Goal: Task Accomplishment & Management: Manage account settings

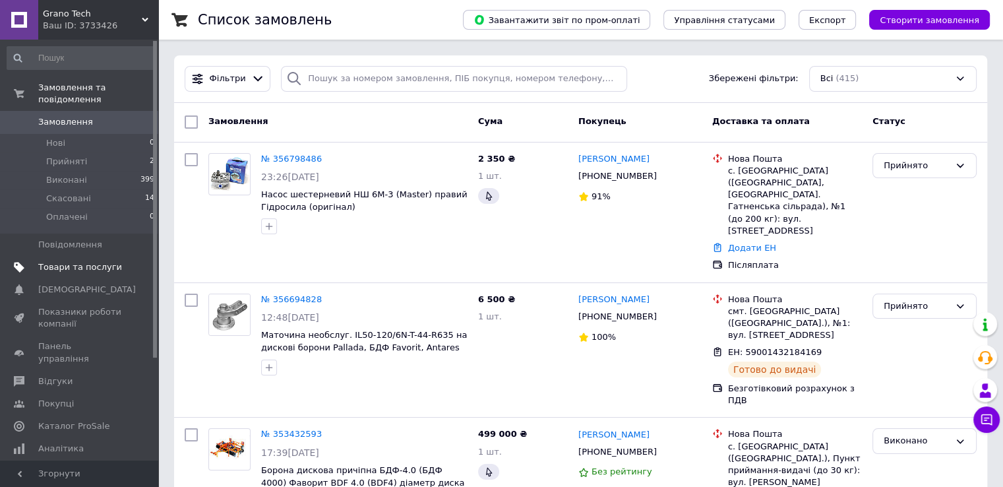
click at [82, 261] on span "Товари та послуги" at bounding box center [80, 267] width 84 height 12
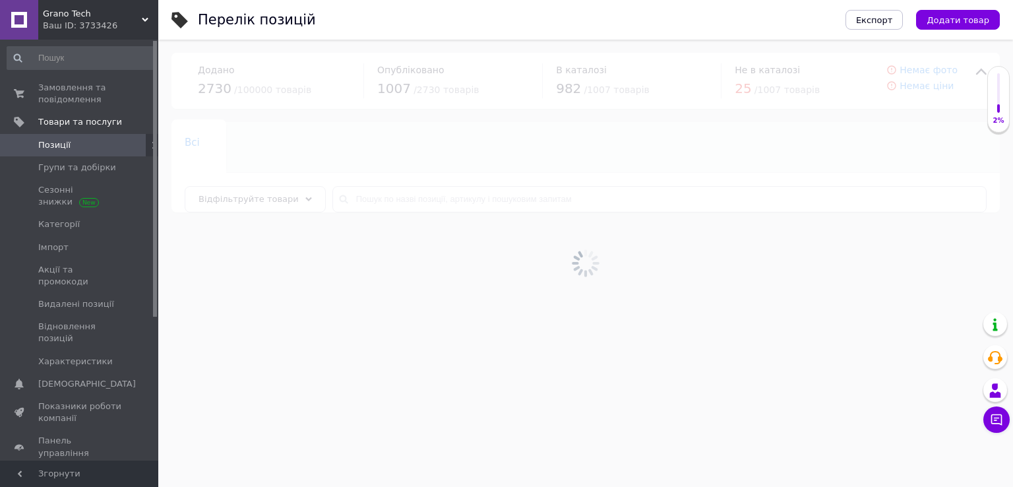
click at [385, 204] on div at bounding box center [585, 263] width 854 height 447
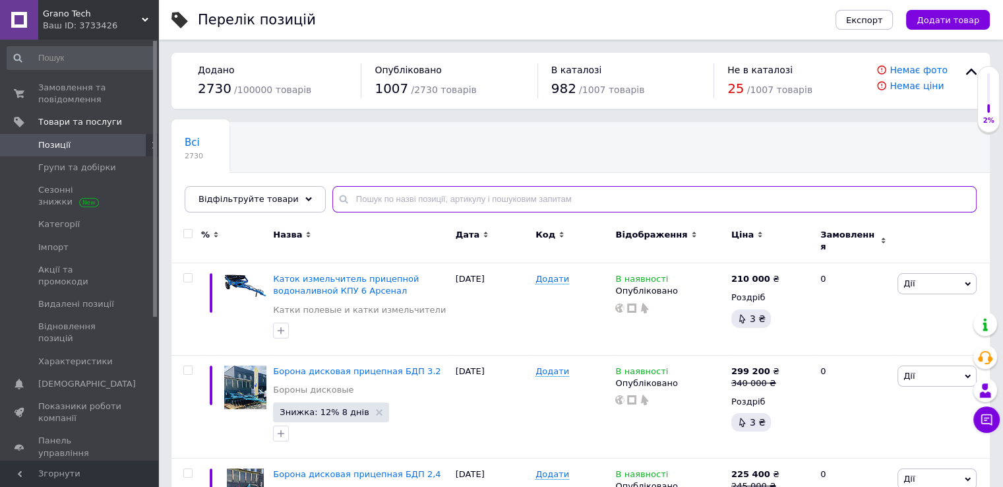
click at [384, 203] on input "text" at bounding box center [654, 199] width 644 height 26
type input "[PERSON_NAME]"
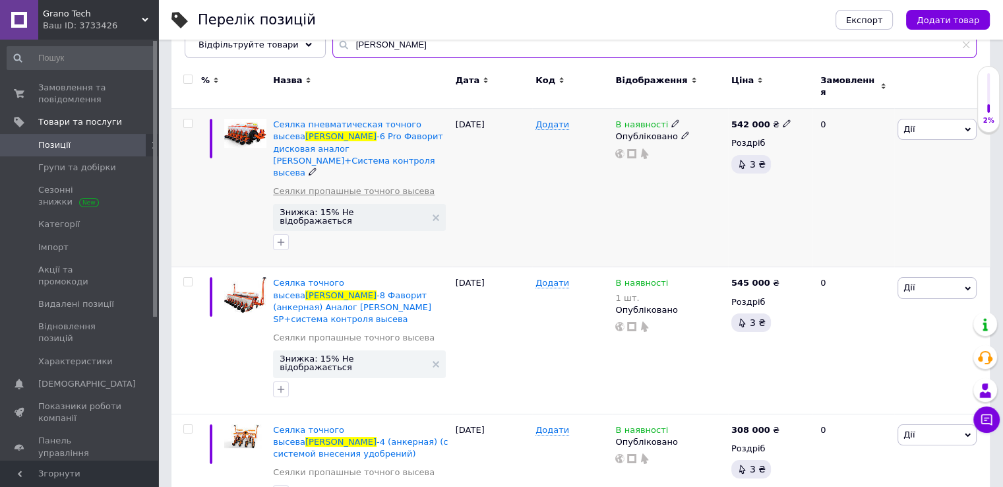
scroll to position [132, 0]
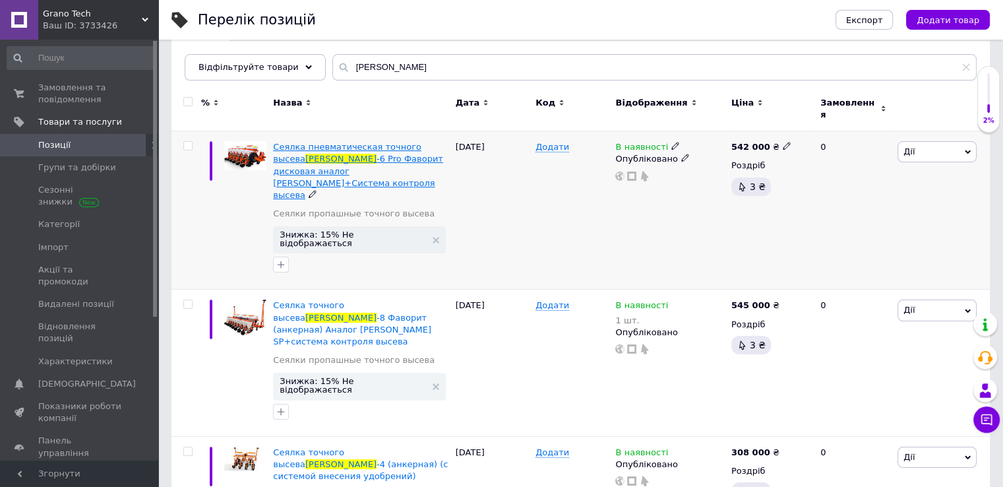
click at [330, 154] on span "-6 Pro Фаворит дисковая аналог [PERSON_NAME]+Система контроля высева" at bounding box center [358, 177] width 170 height 46
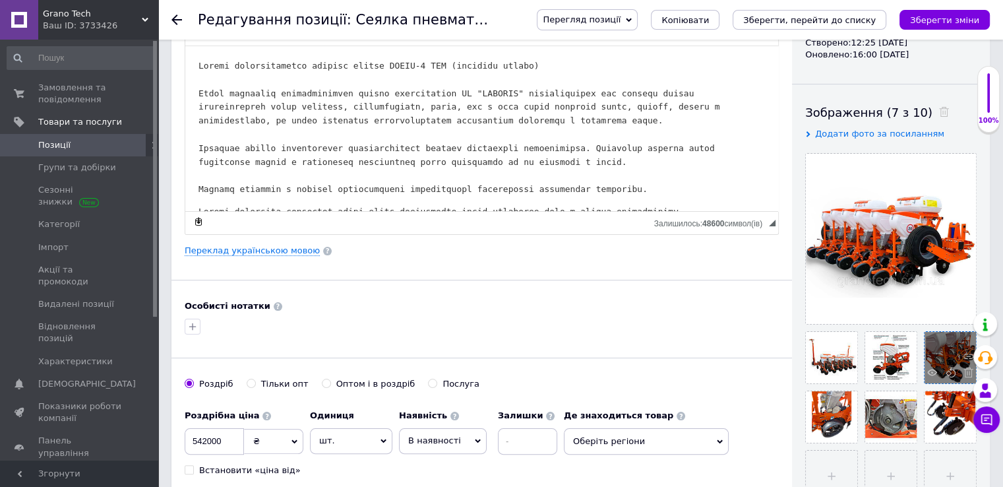
scroll to position [198, 0]
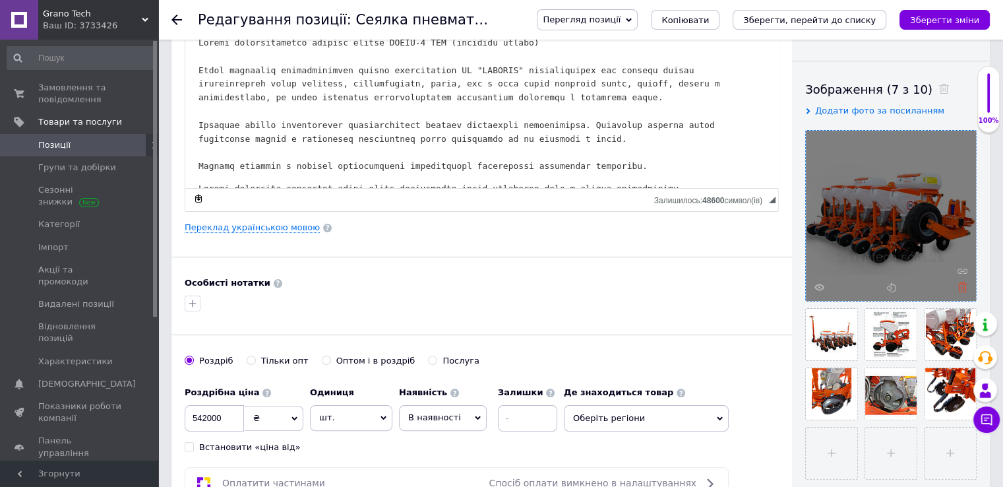
click at [959, 286] on icon at bounding box center [962, 287] width 10 height 10
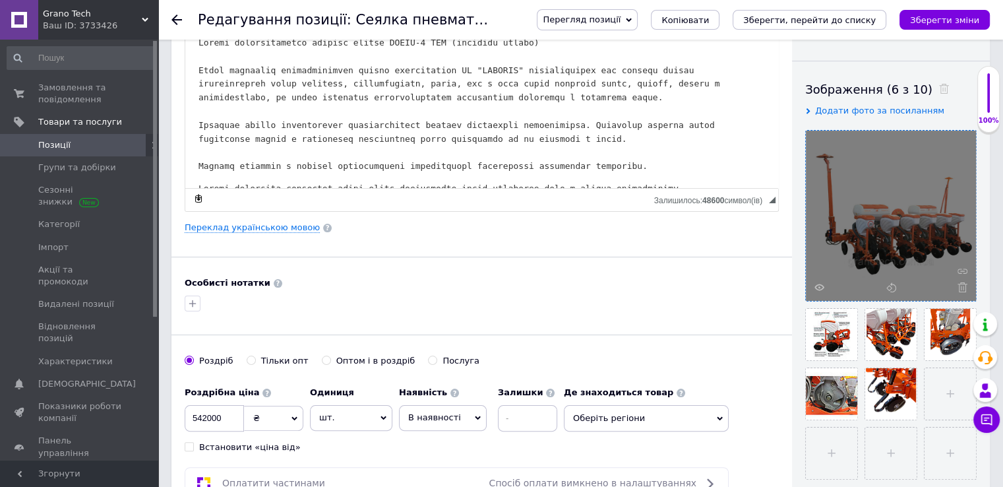
click at [902, 212] on div at bounding box center [891, 216] width 170 height 170
click at [960, 287] on icon at bounding box center [962, 287] width 10 height 10
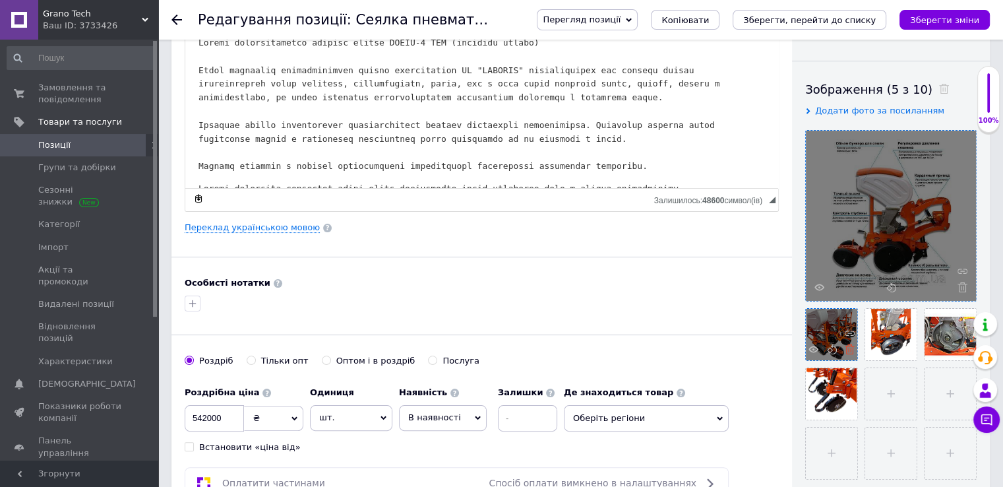
click at [849, 345] on icon at bounding box center [850, 349] width 10 height 10
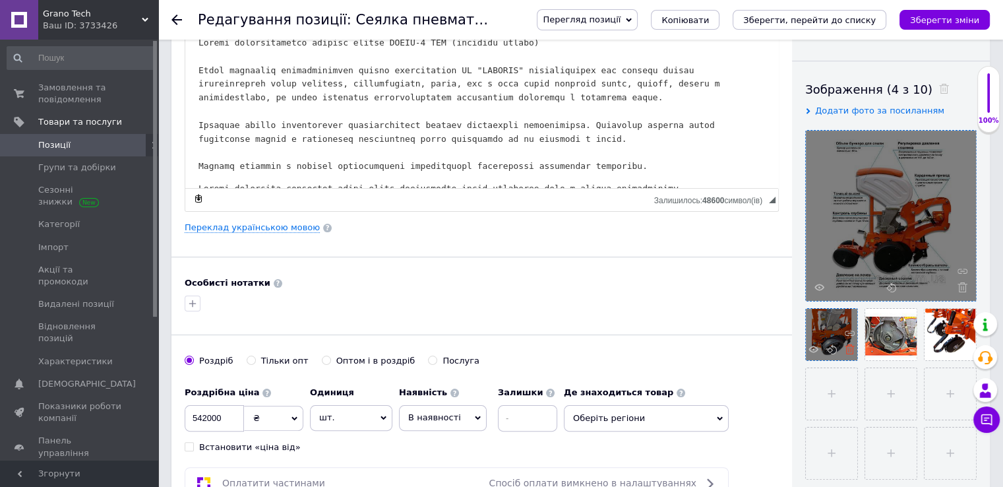
click at [852, 348] on icon at bounding box center [850, 349] width 10 height 10
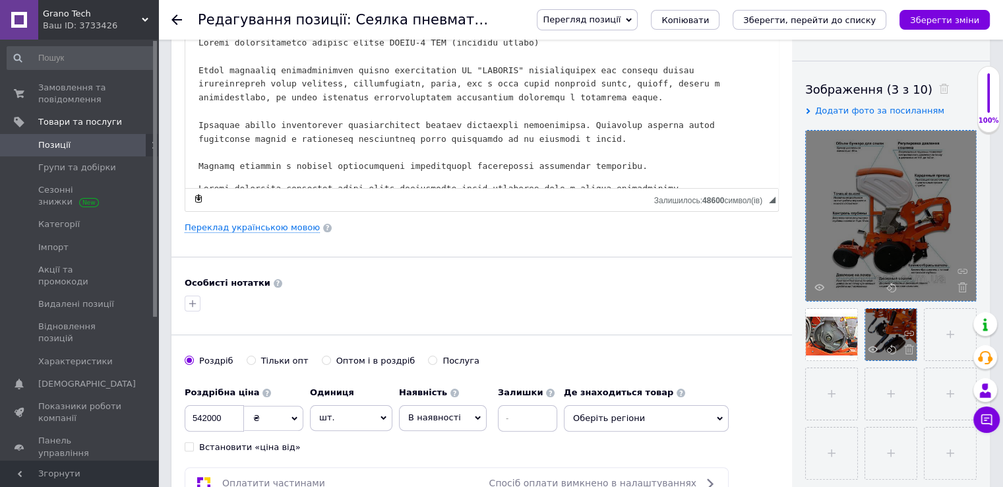
click at [902, 351] on span at bounding box center [905, 350] width 16 height 13
click at [897, 332] on input "file" at bounding box center [890, 334] width 51 height 51
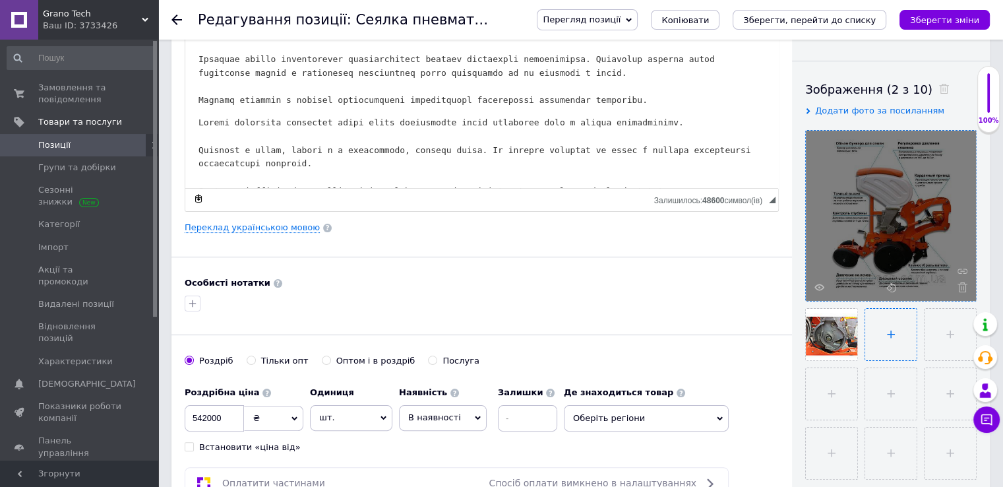
type input "C:\fakepath\Screenshot_43.png"
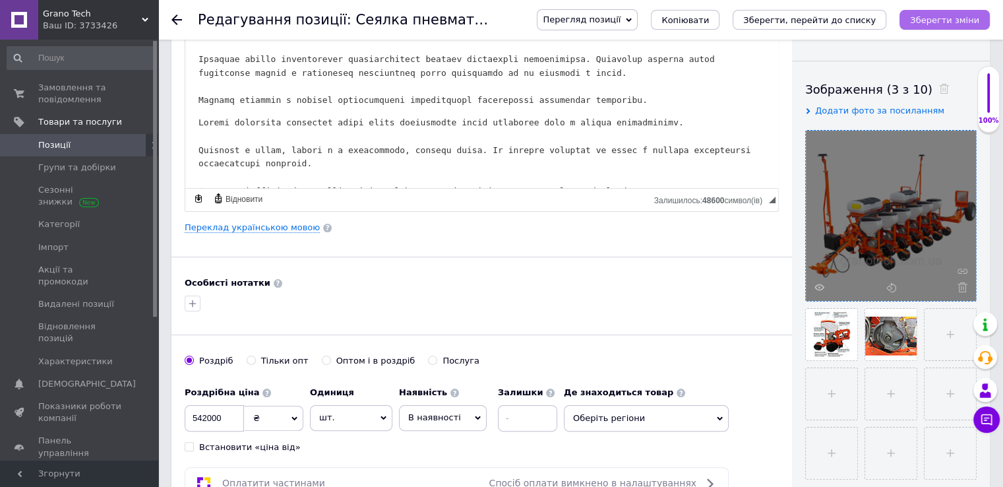
click at [938, 18] on icon "Зберегти зміни" at bounding box center [944, 20] width 69 height 10
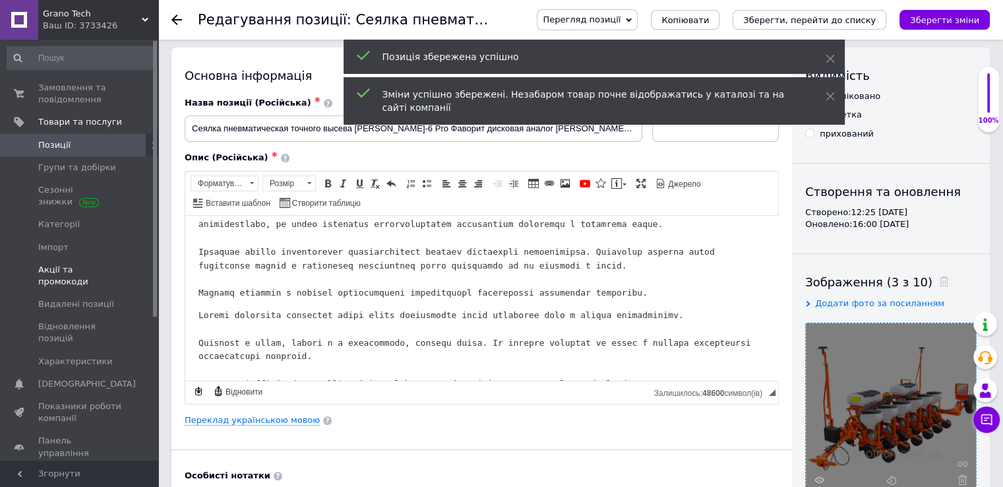
scroll to position [0, 0]
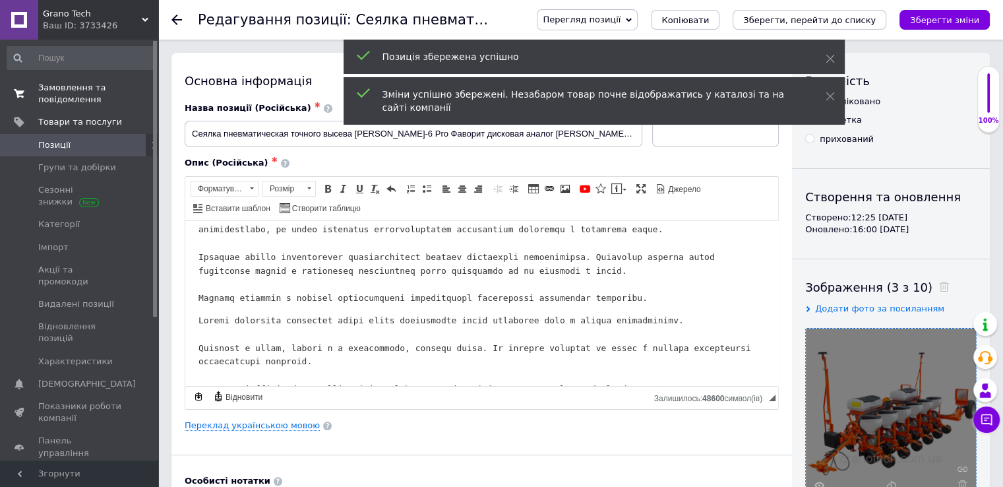
click at [66, 99] on span "Замовлення та повідомлення" at bounding box center [80, 94] width 84 height 24
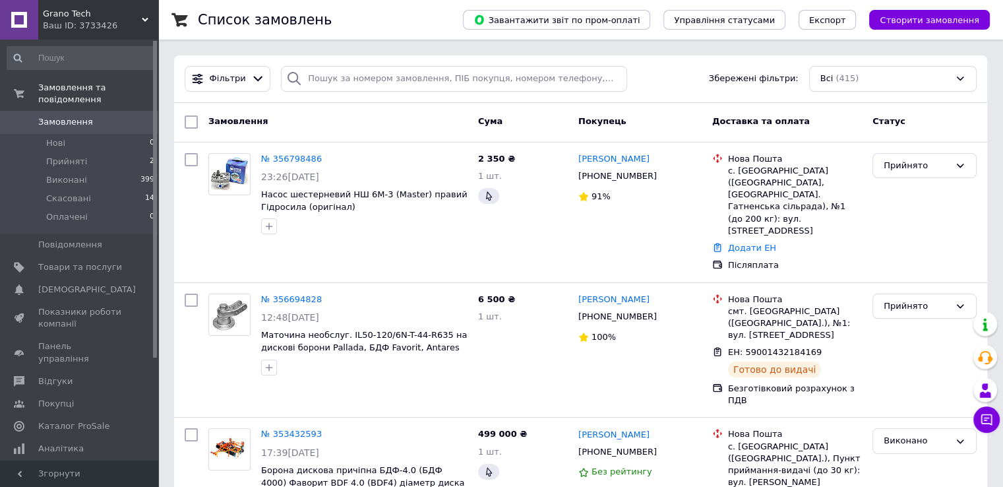
click at [88, 20] on div "Ваш ID: 3733426" at bounding box center [100, 26] width 115 height 12
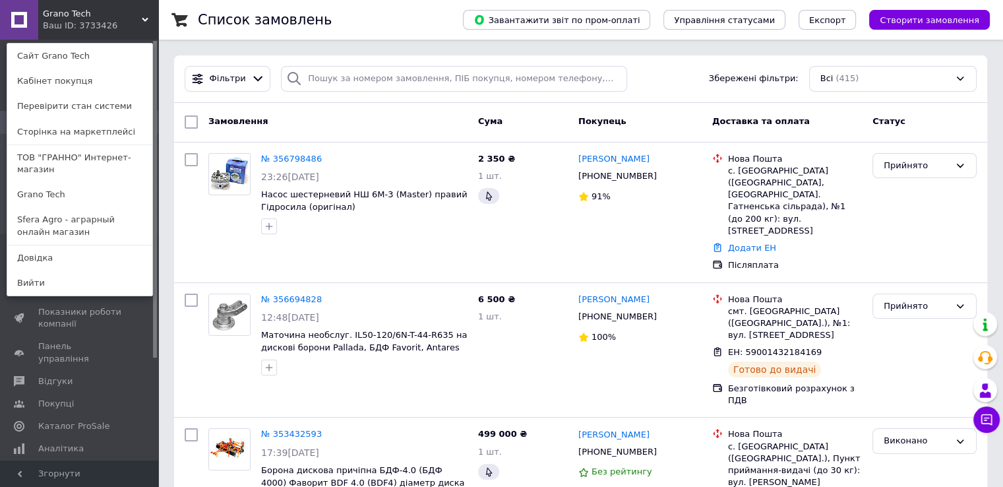
drag, startPoint x: 101, startPoint y: 27, endPoint x: 94, endPoint y: 69, distance: 42.8
click at [98, 27] on div "Ваш ID: 3733426" at bounding box center [70, 26] width 55 height 12
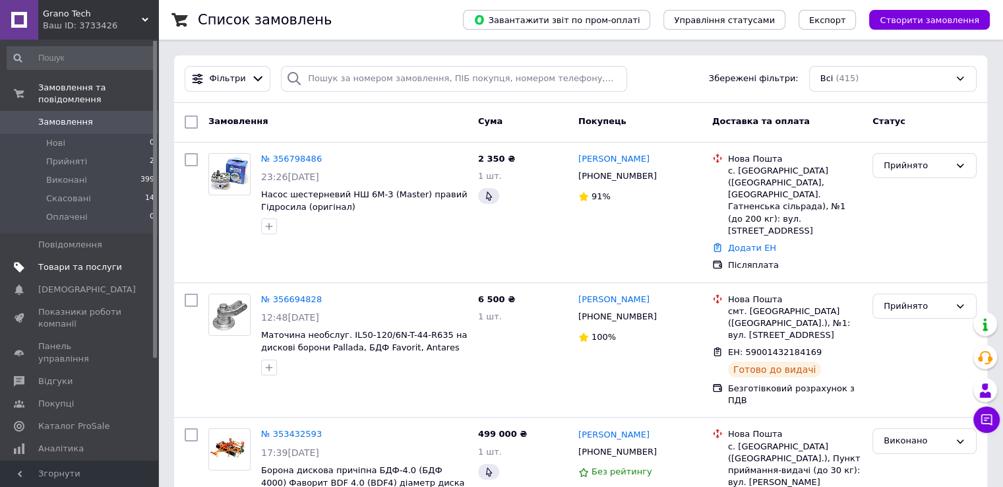
click at [75, 261] on span "Товари та послуги" at bounding box center [80, 267] width 84 height 12
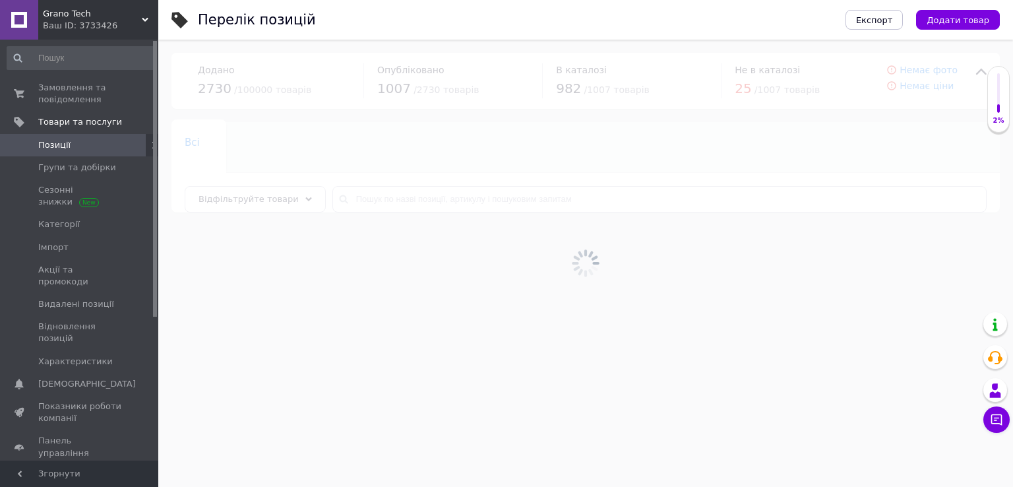
click at [410, 204] on div at bounding box center [585, 263] width 854 height 447
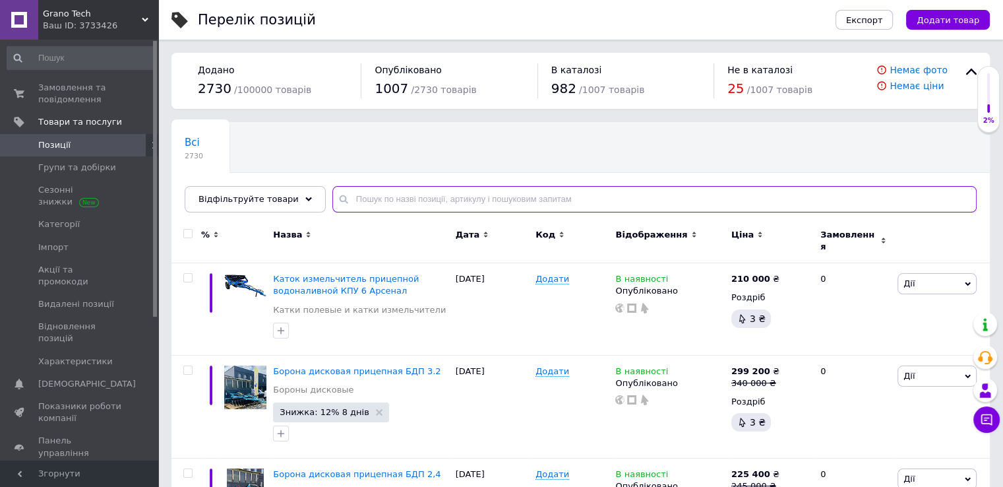
click at [410, 201] on input "text" at bounding box center [654, 199] width 644 height 26
type input "[PERSON_NAME]"
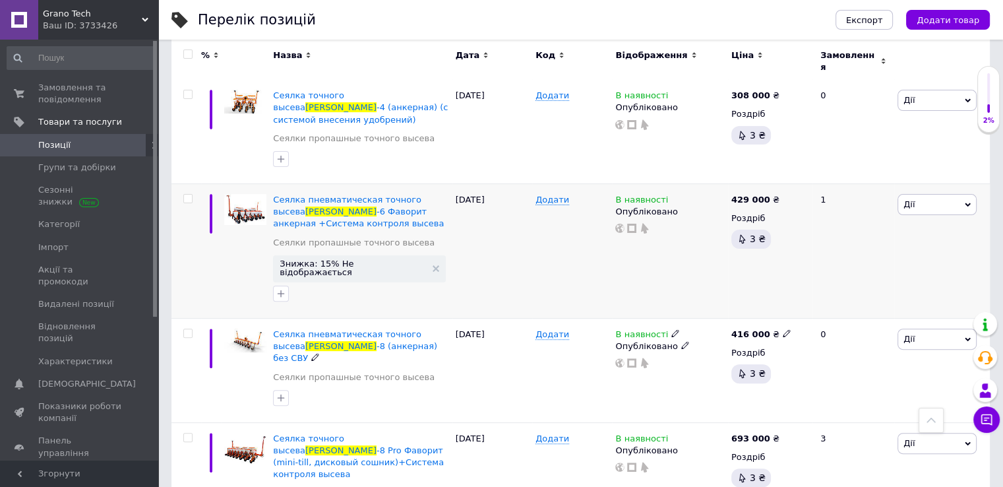
scroll to position [462, 0]
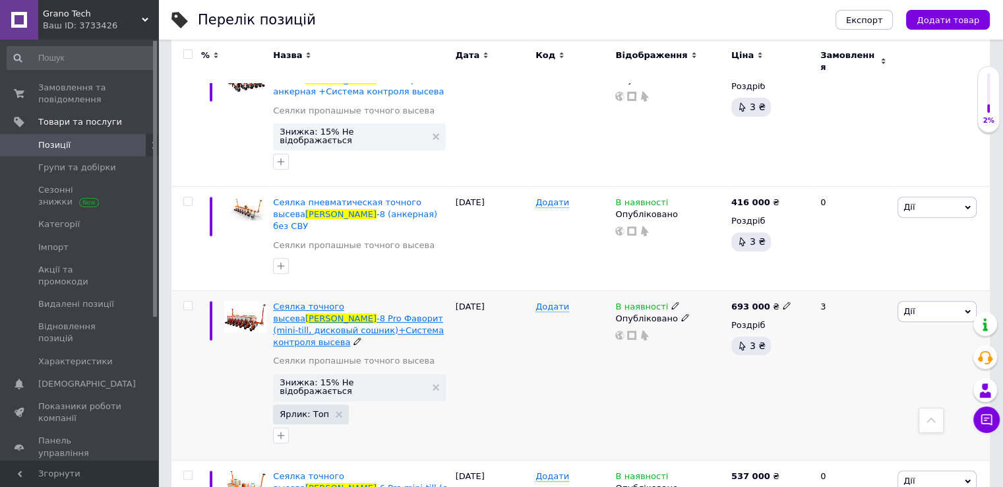
click at [359, 313] on span "-8 Pro Фаворит (mini-till, дисковый сошник)+Система контроля высева" at bounding box center [358, 330] width 171 height 34
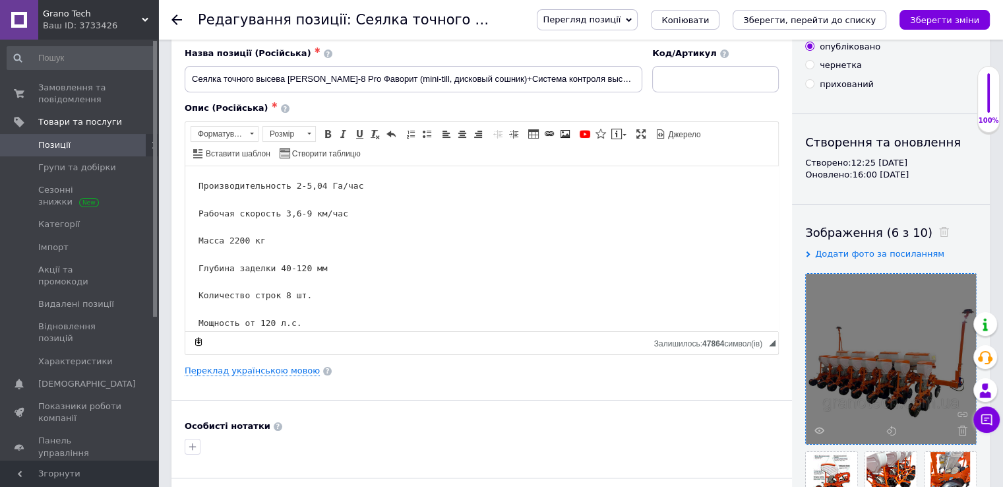
scroll to position [132, 0]
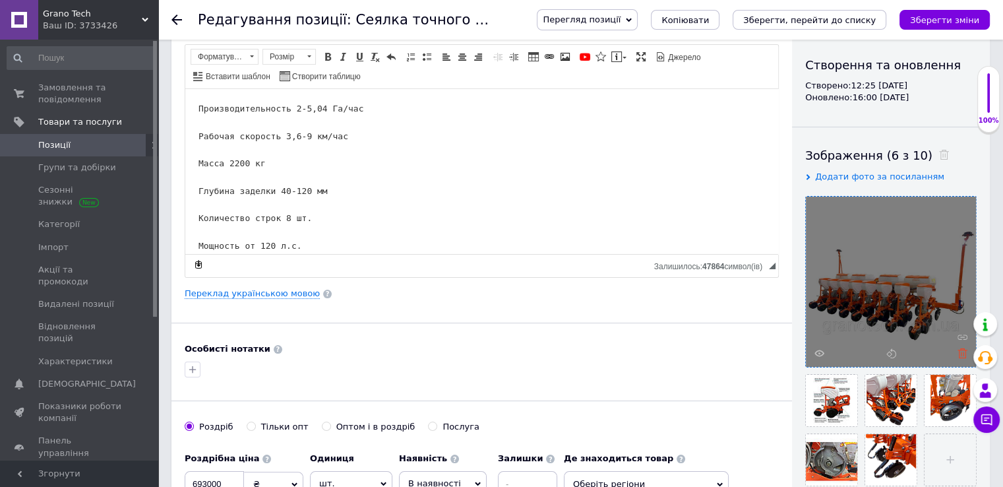
click at [959, 351] on icon at bounding box center [962, 353] width 10 height 10
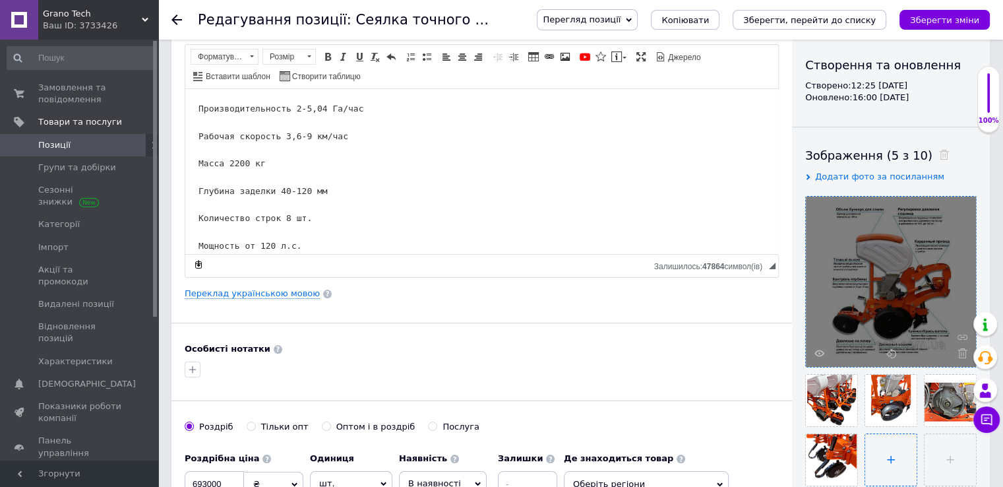
click at [898, 440] on input "file" at bounding box center [890, 459] width 51 height 51
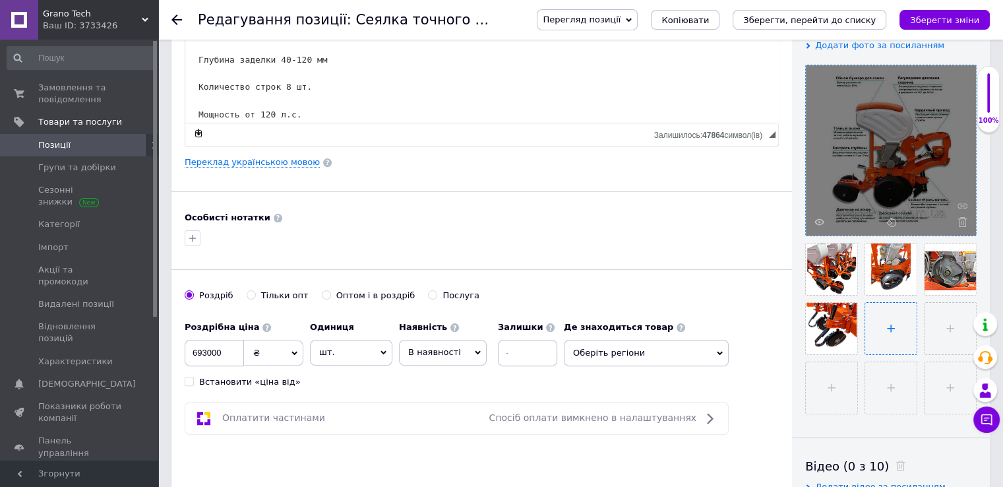
scroll to position [264, 0]
type input "C:\fakepath\IMG_6188.png"
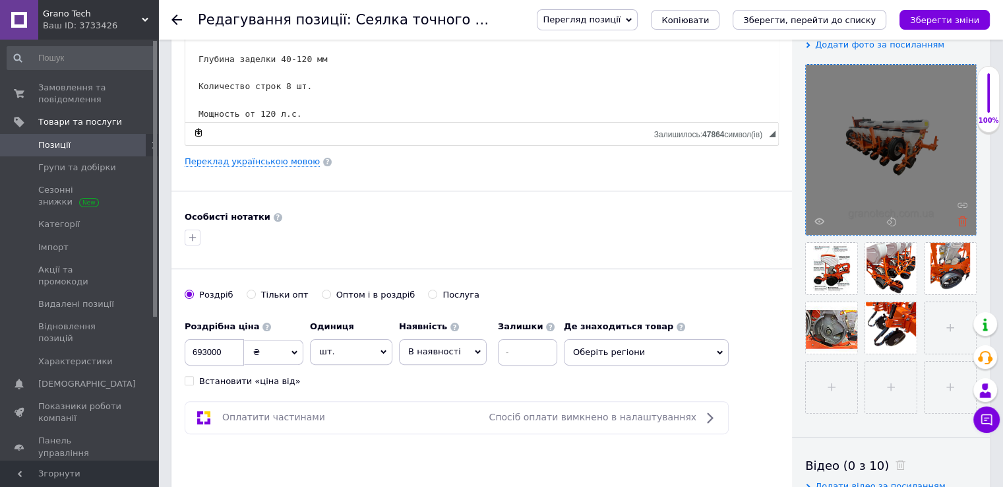
click at [957, 221] on icon at bounding box center [962, 221] width 10 height 10
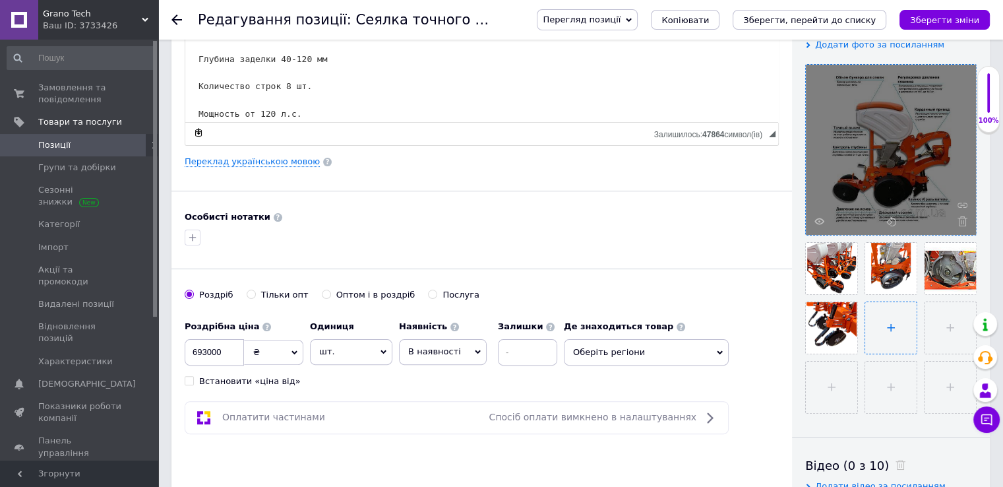
click at [883, 317] on input "file" at bounding box center [890, 327] width 51 height 51
type input "C:\fakepath\IMG_6188.png"
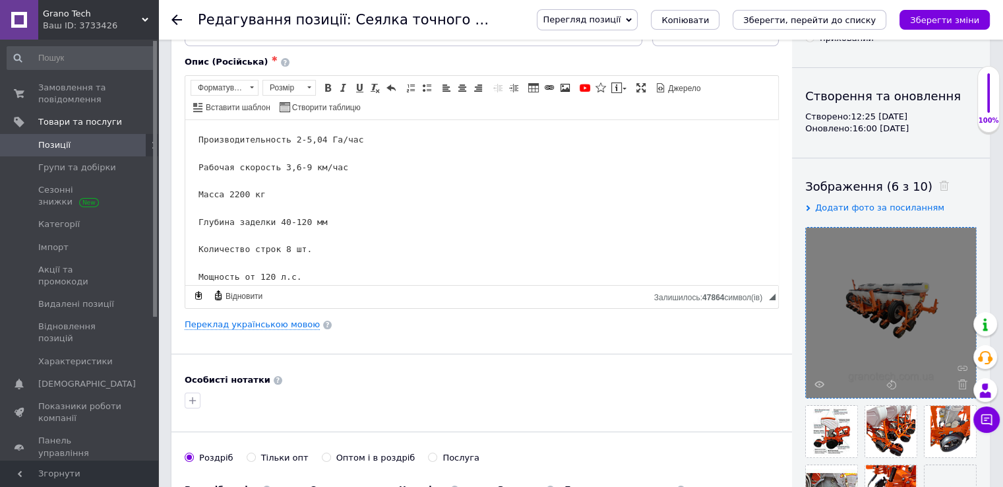
scroll to position [66, 0]
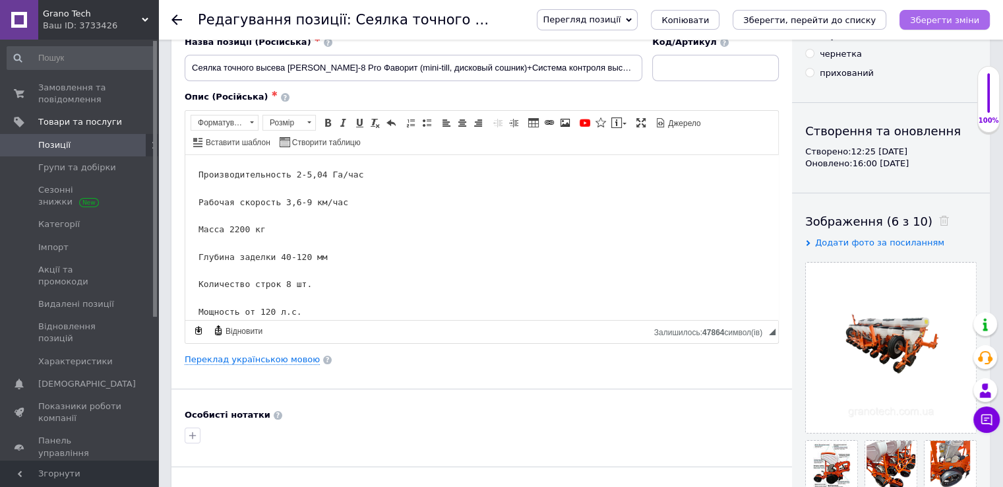
click at [945, 12] on button "Зберегти зміни" at bounding box center [944, 20] width 90 height 20
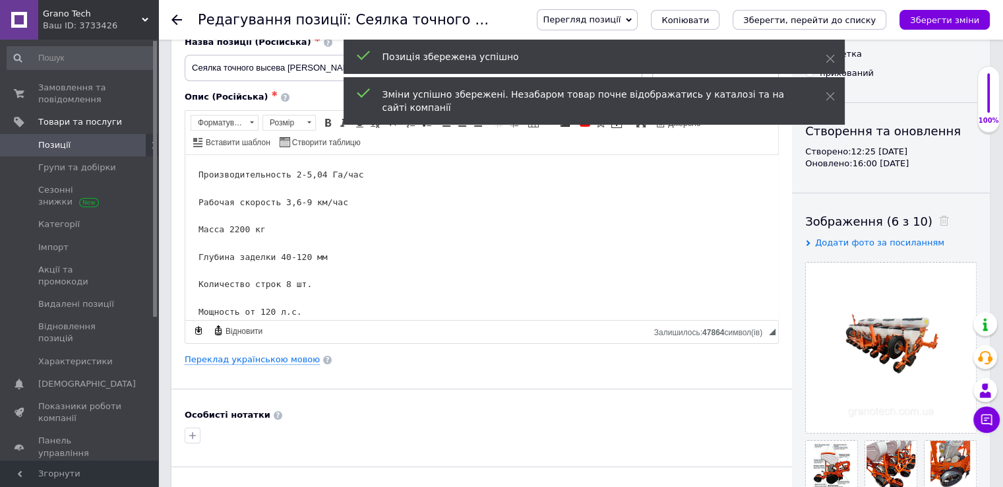
click at [620, 19] on span "Перегляд позиції" at bounding box center [582, 20] width 78 height 10
click at [831, 52] on span at bounding box center [829, 58] width 9 height 13
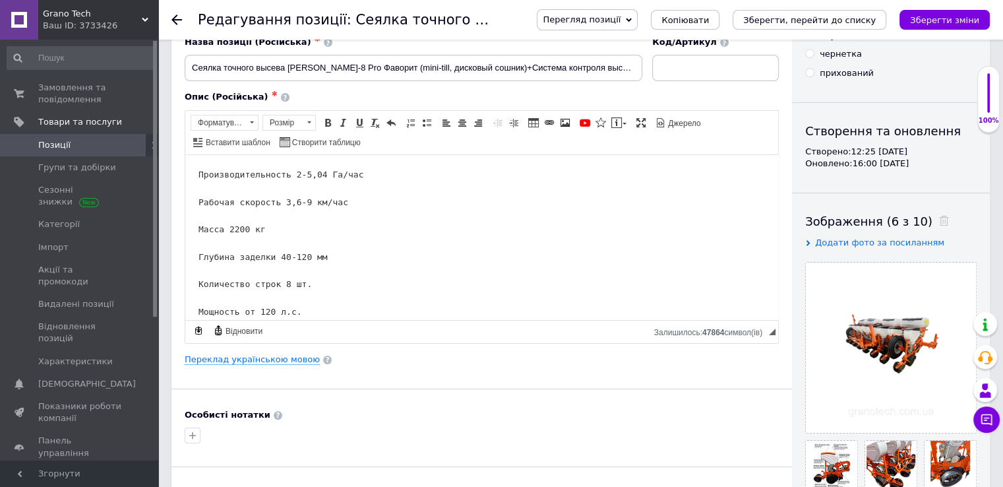
click at [620, 15] on span "Перегляд позиції" at bounding box center [582, 20] width 78 height 10
click at [645, 47] on li "Зберегти та переглянути на сайті" at bounding box center [640, 45] width 206 height 18
